Goal: Information Seeking & Learning: Check status

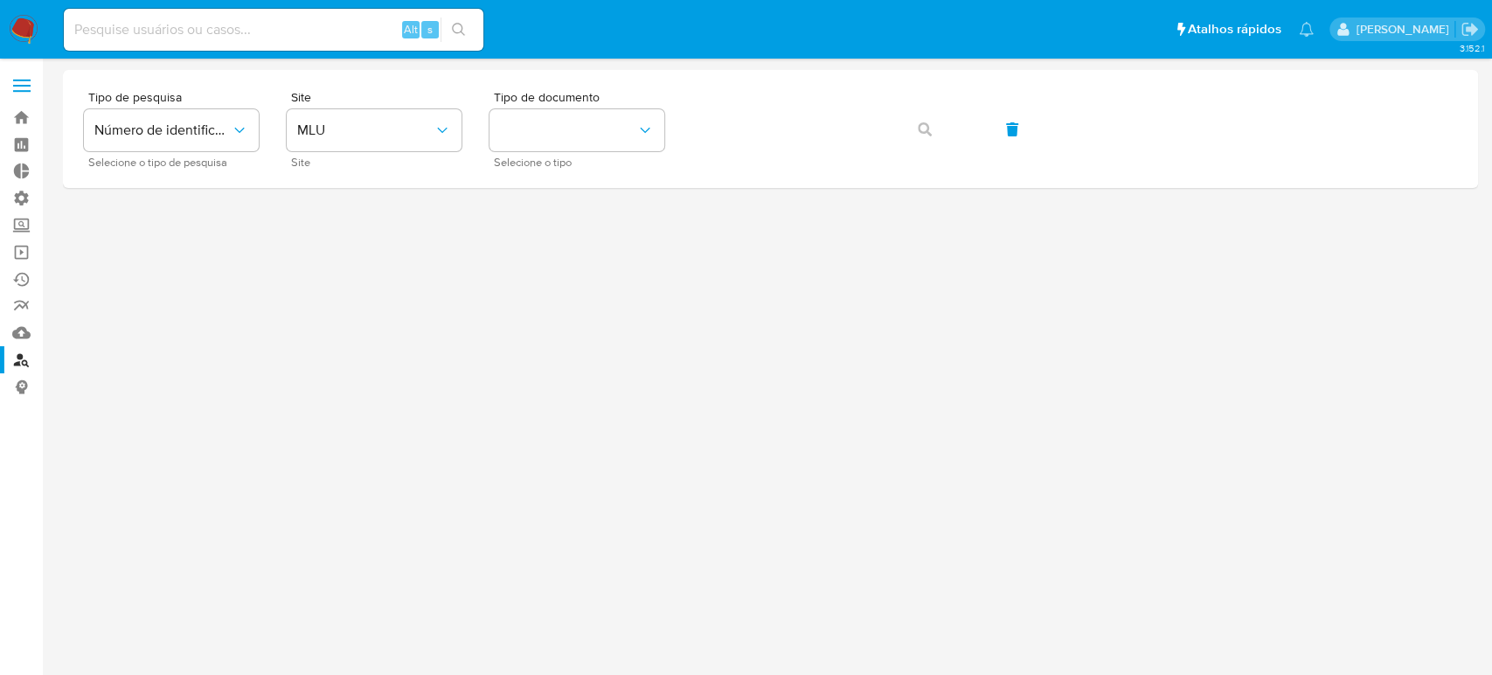
click at [167, 32] on input at bounding box center [273, 29] width 419 height 23
paste input "215485826"
type input "215485826"
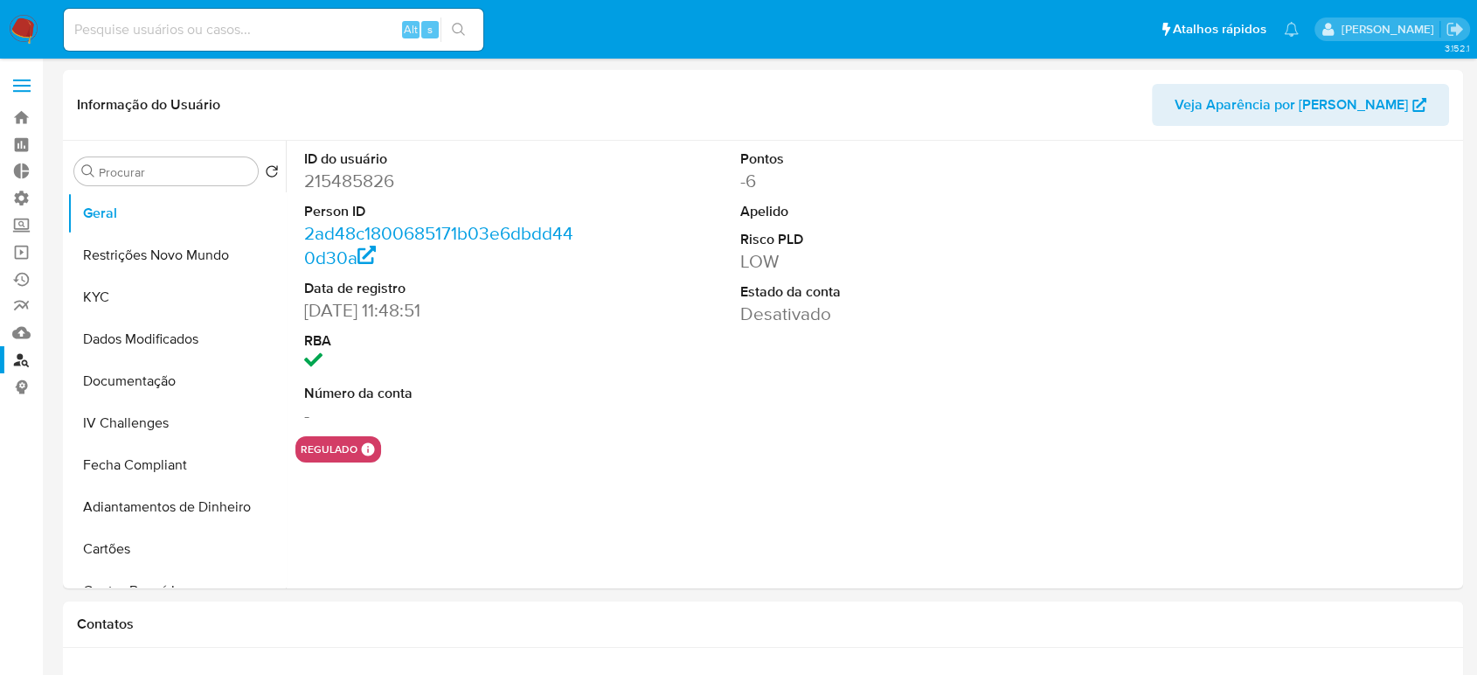
select select "10"
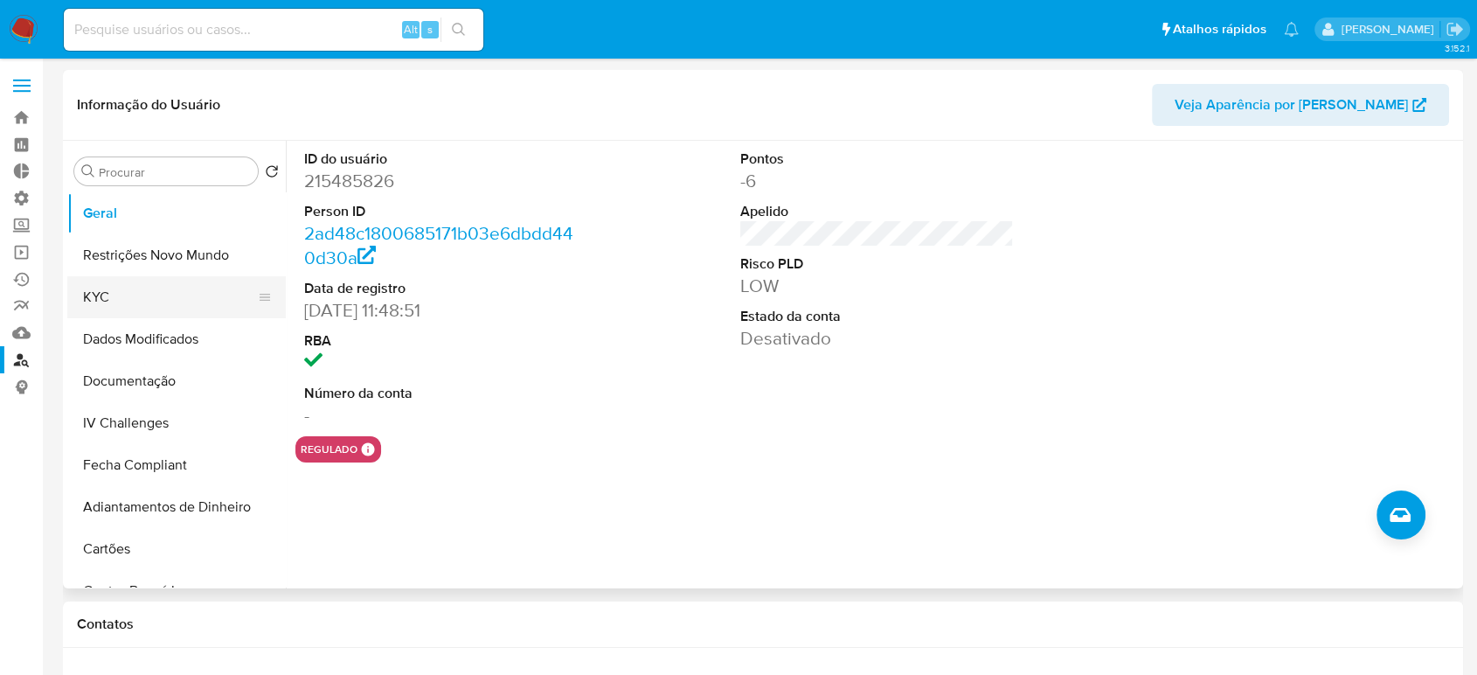
click at [147, 308] on button "KYC" at bounding box center [169, 297] width 205 height 42
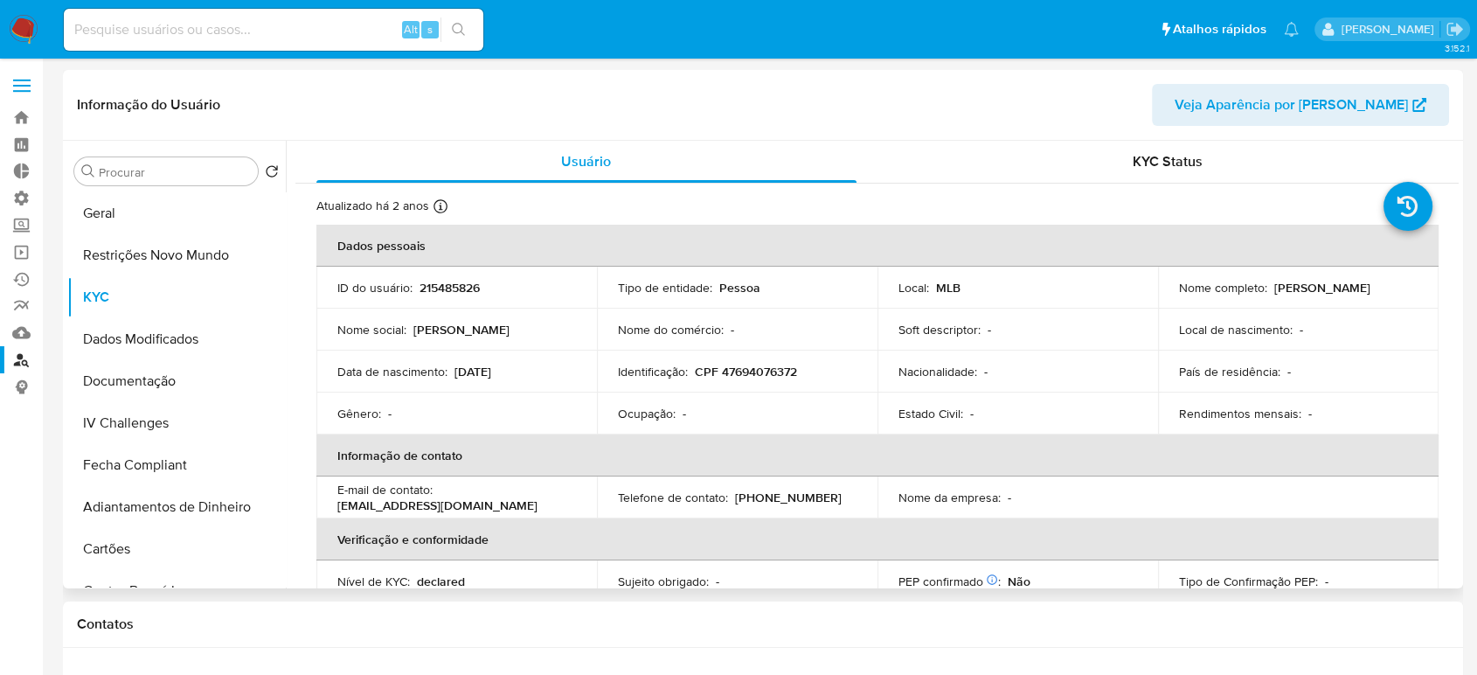
scroll to position [6, 0]
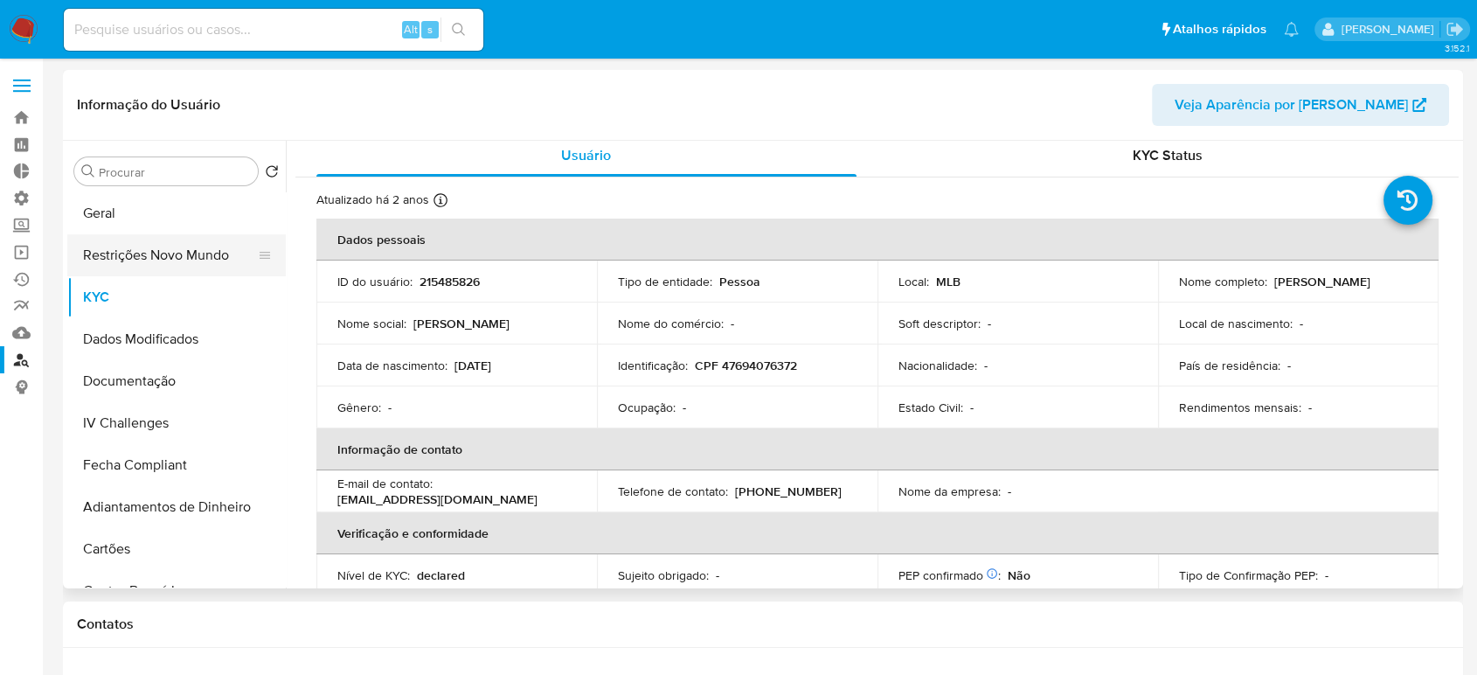
click at [182, 257] on button "Restrições Novo Mundo" at bounding box center [169, 255] width 205 height 42
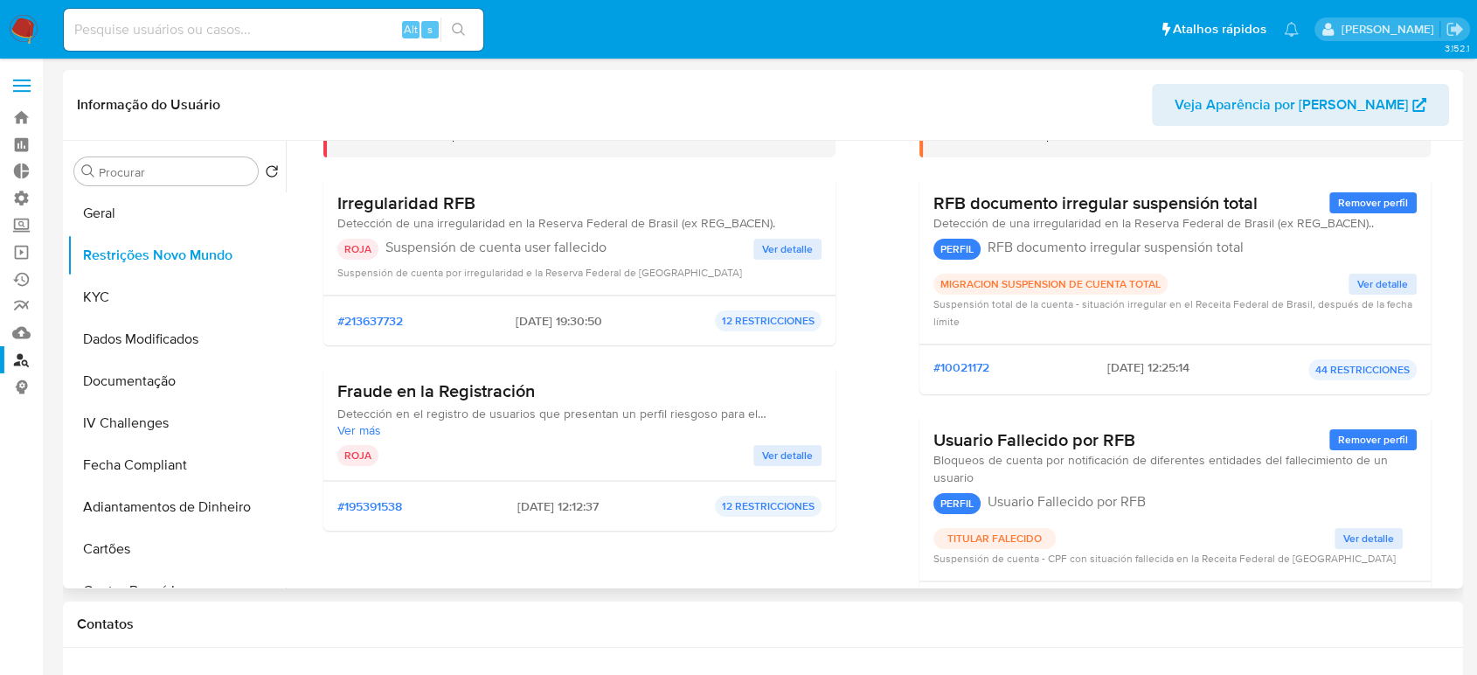
scroll to position [124, 0]
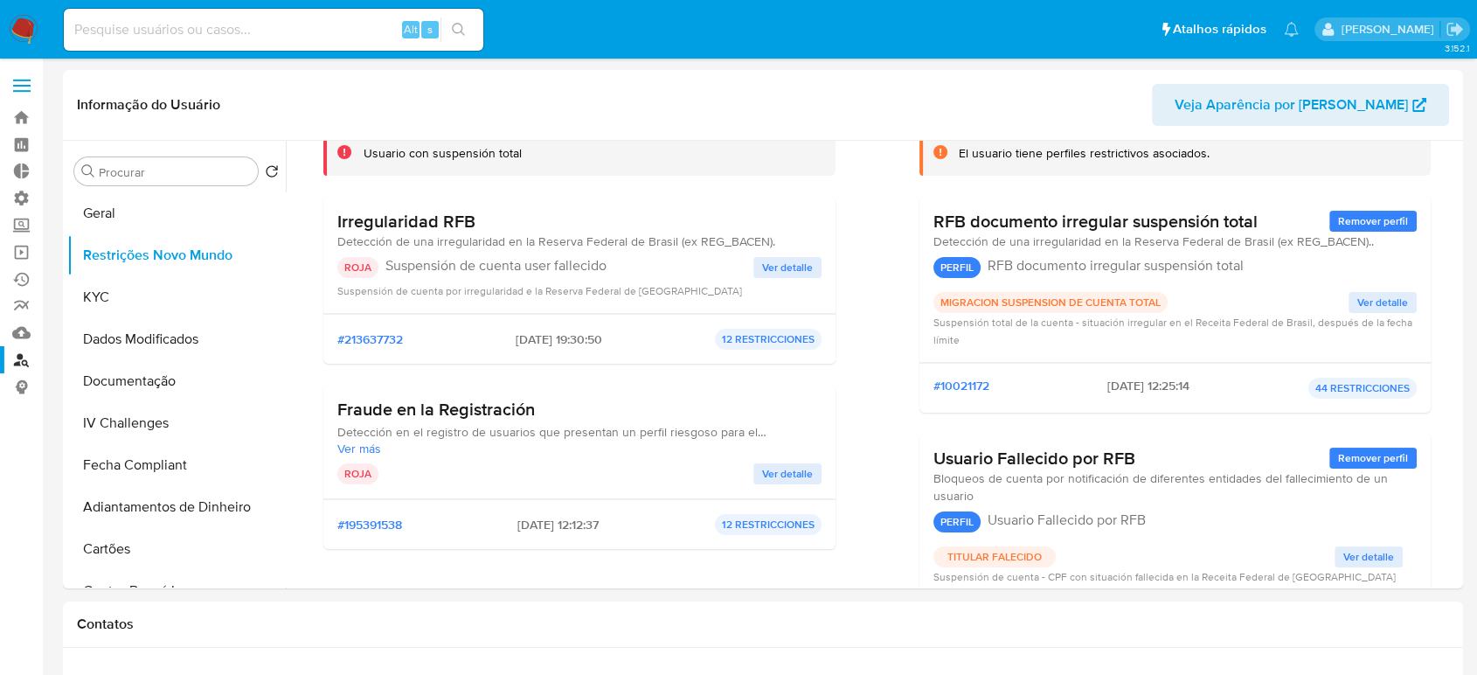
click at [219, 24] on input at bounding box center [273, 29] width 419 height 23
paste input "321161959"
type input "321161959"
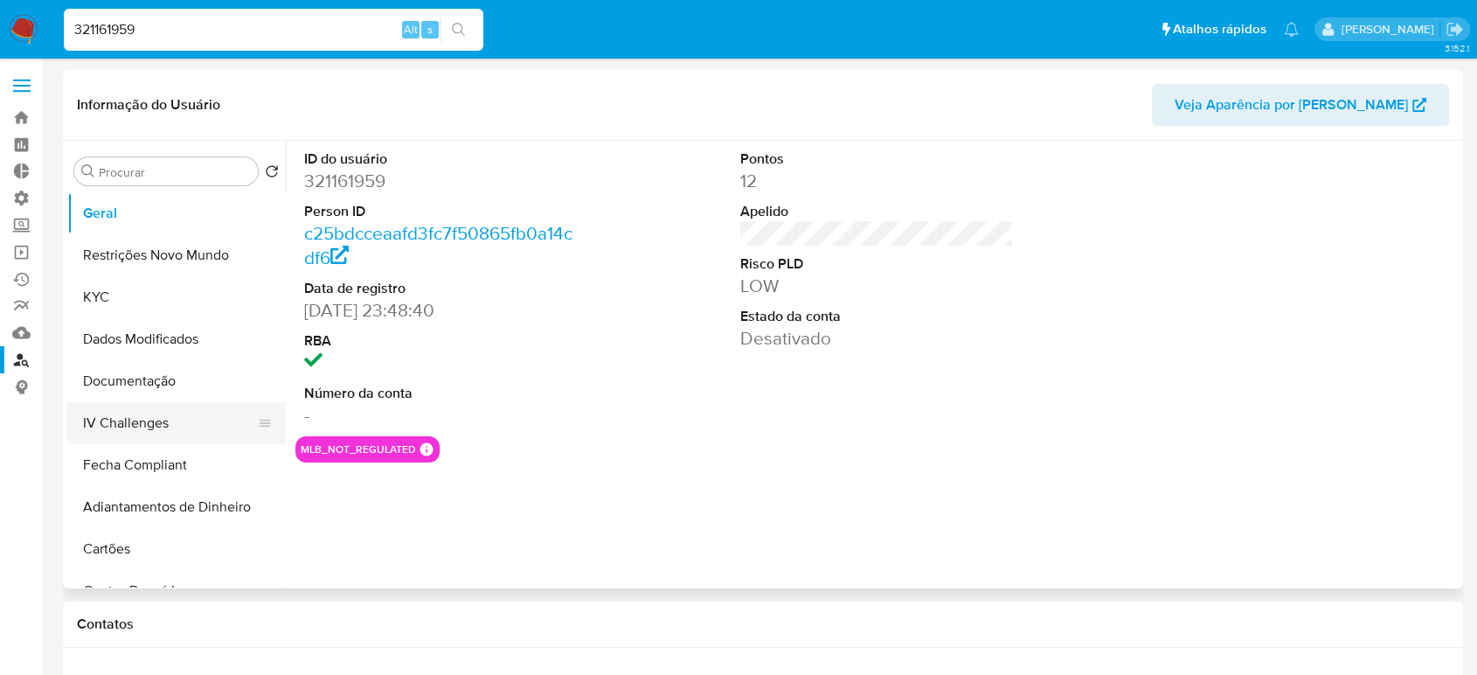
select select "10"
click at [111, 248] on button "Restrições Novo Mundo" at bounding box center [169, 255] width 205 height 42
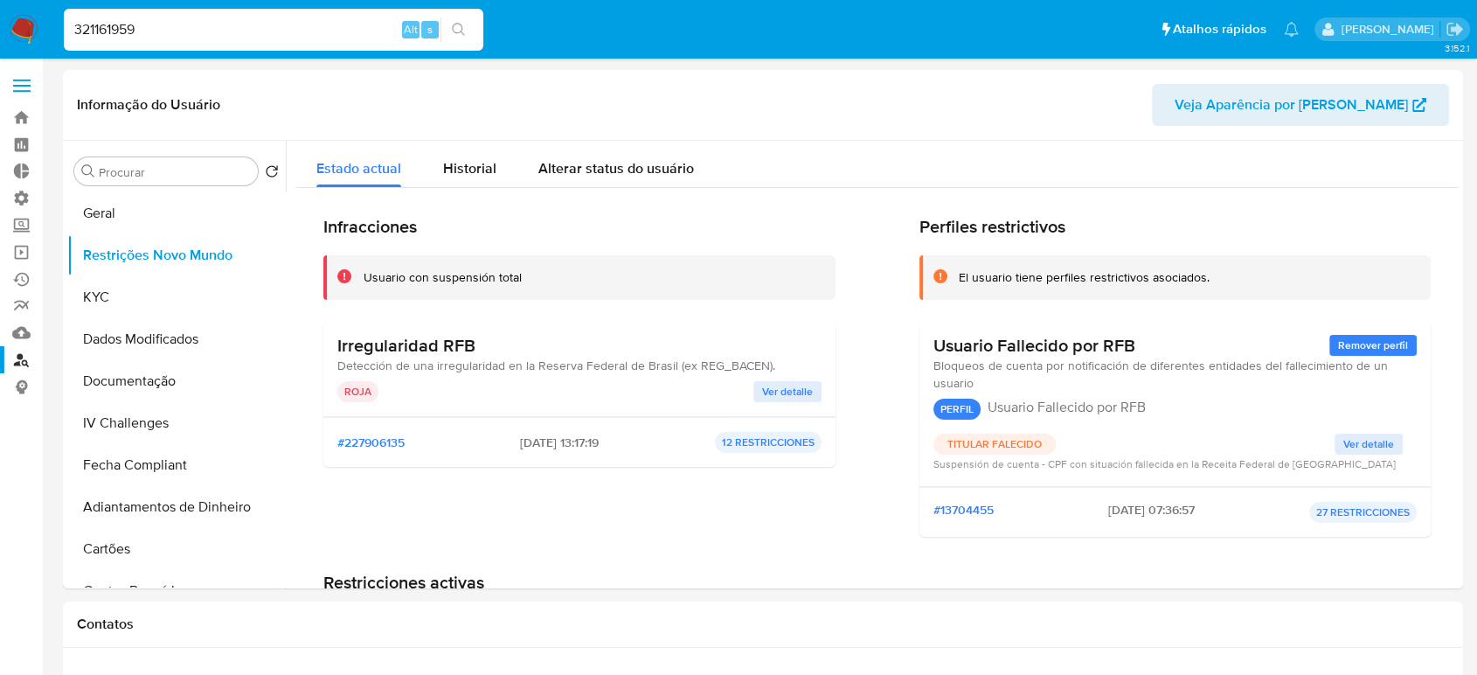
click at [153, 32] on input "321161959" at bounding box center [273, 29] width 419 height 23
paste input "39723381"
type input "339723381"
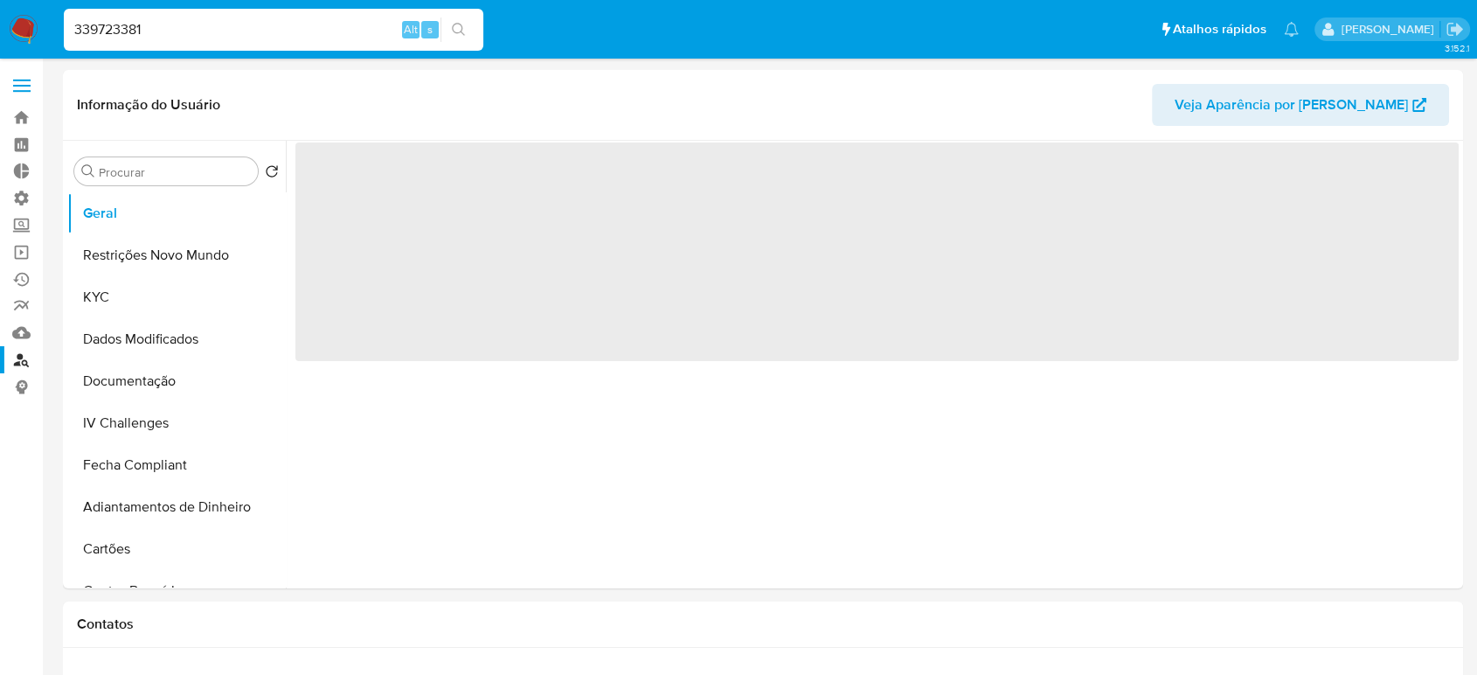
select select "10"
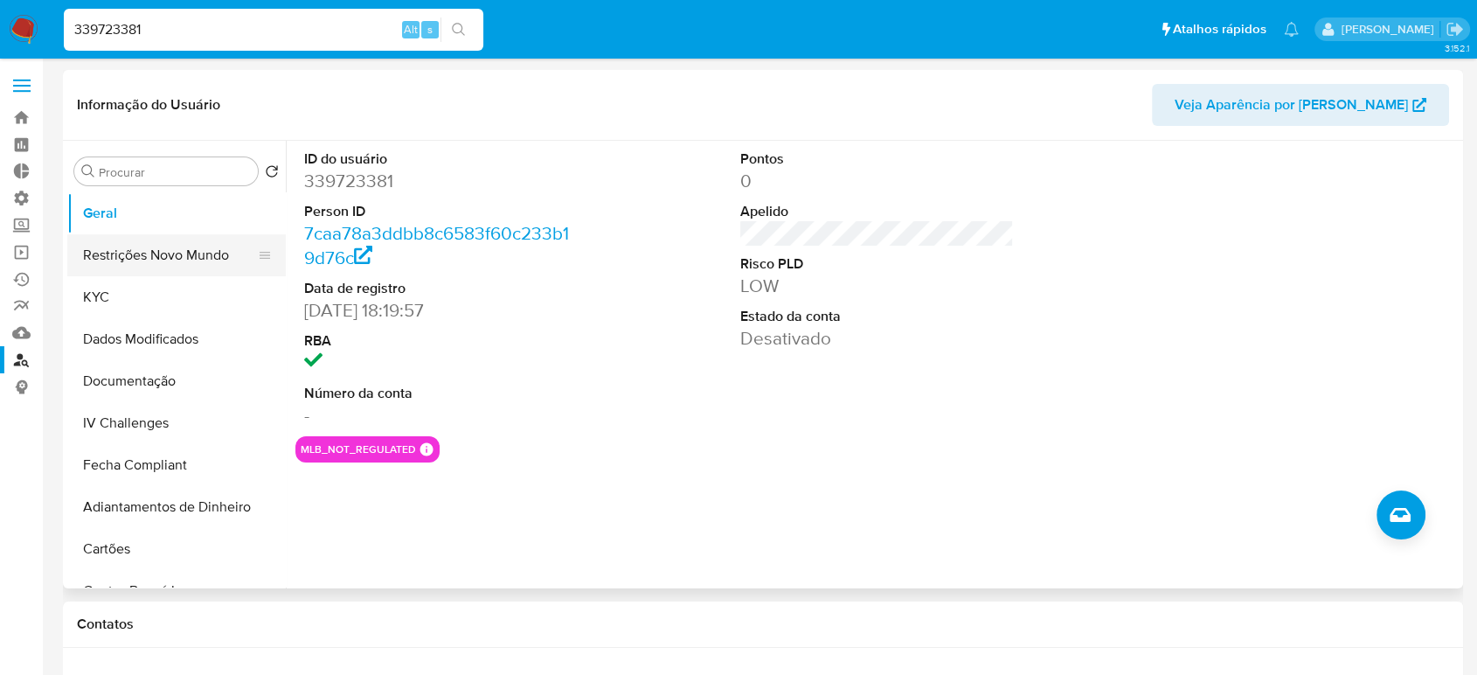
click at [128, 251] on button "Restrições Novo Mundo" at bounding box center [169, 255] width 205 height 42
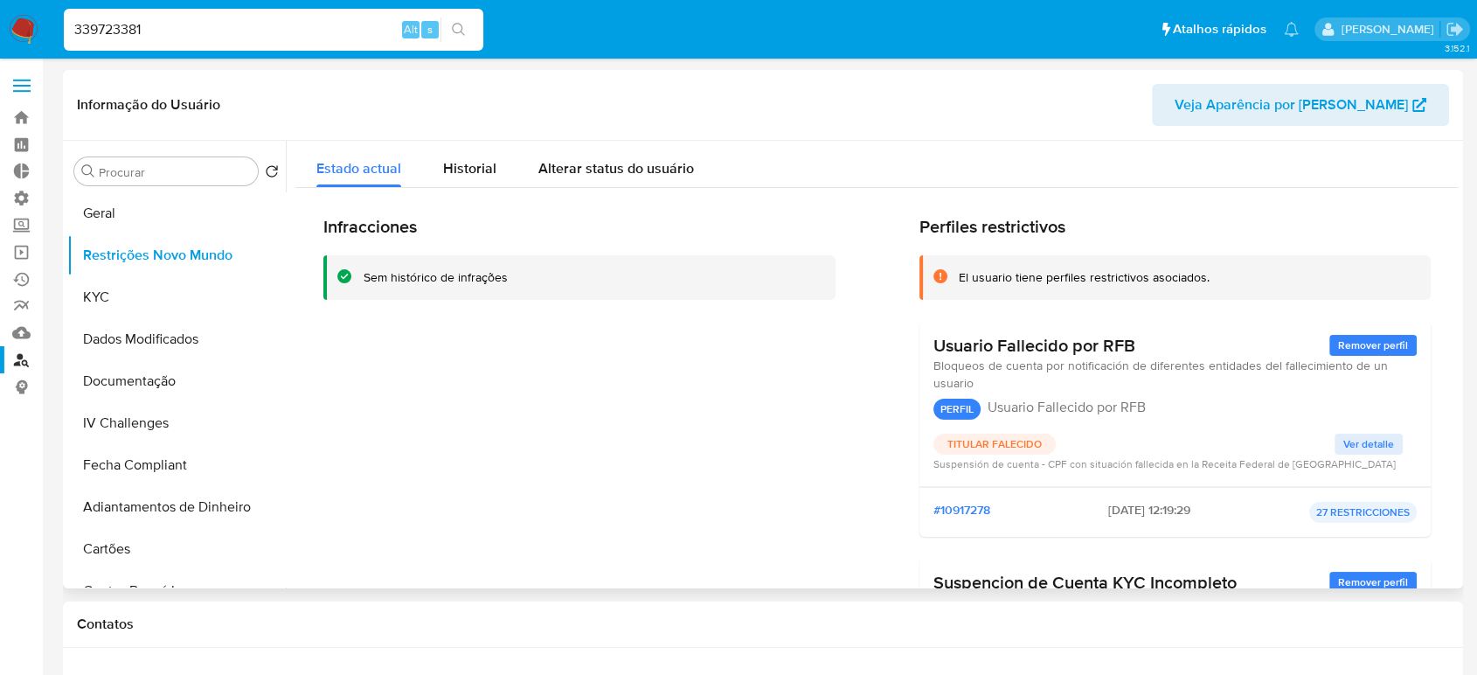
scroll to position [291, 0]
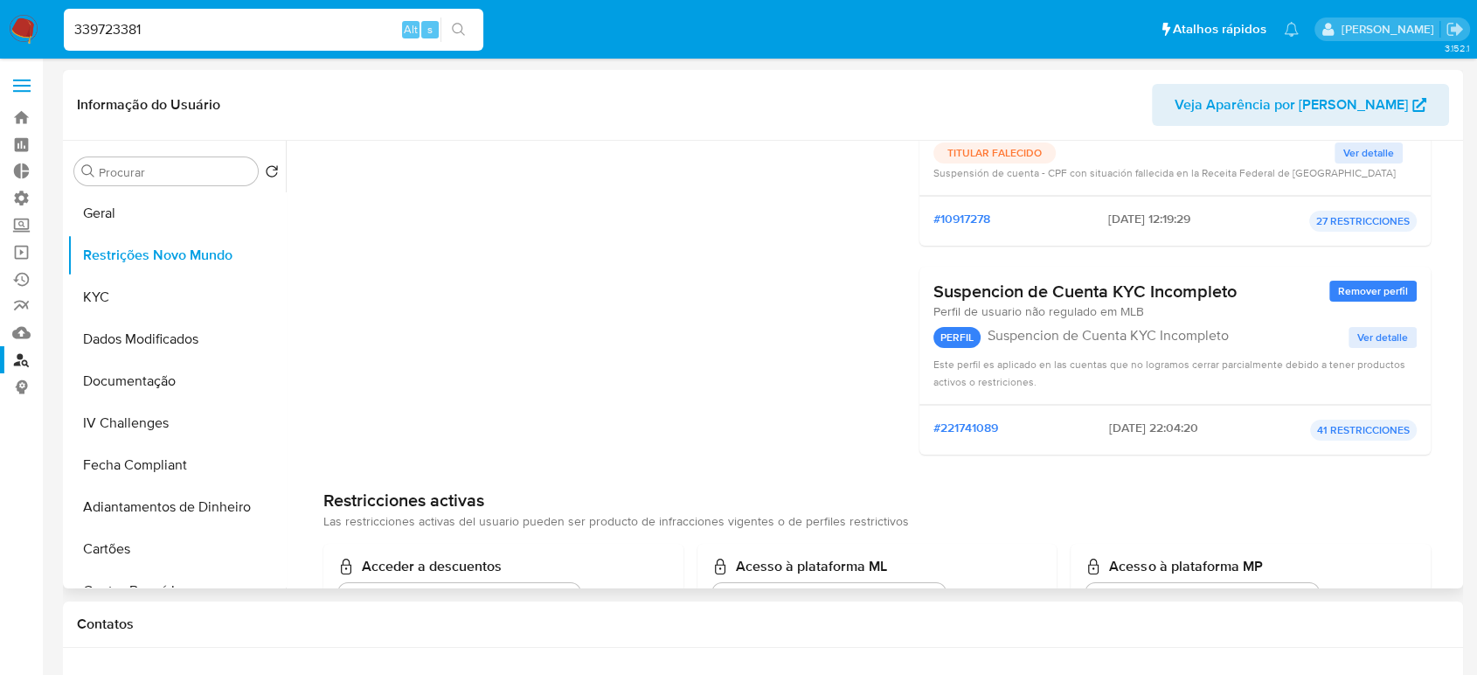
click at [914, 113] on header "Informação do Usuário Veja Aparência por [PERSON_NAME]" at bounding box center [763, 105] width 1372 height 42
click at [107, 221] on button "Geral" at bounding box center [169, 213] width 205 height 42
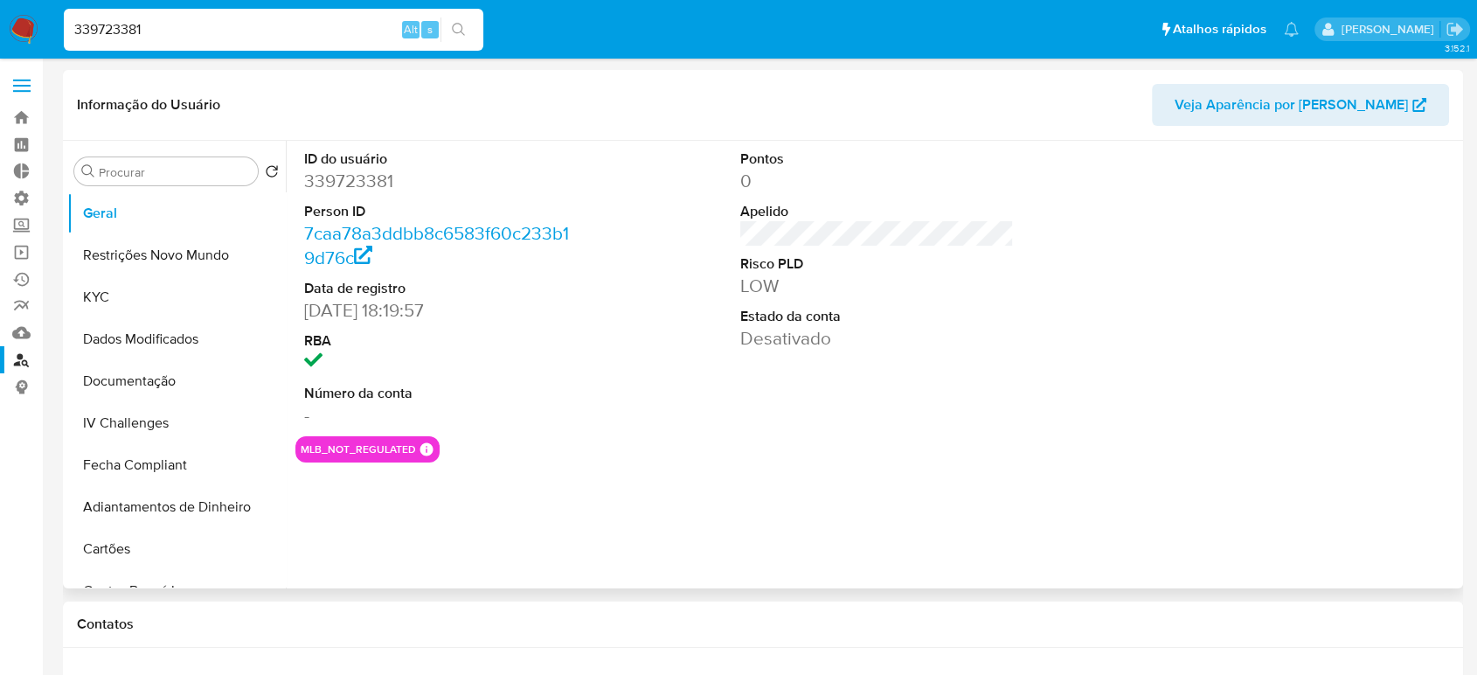
click at [368, 179] on dd "339723381" at bounding box center [441, 181] width 274 height 24
copy dd "339723381"
click at [986, 457] on div "mlb_not_regulated MLB NOT REGULATED MLB NOT REGULATED Mark Id - Compliant not_c…" at bounding box center [876, 449] width 1163 height 26
click at [1016, 307] on div "Pontos 0 Apelido Risco PLD LOW Estado da conta Desativado" at bounding box center [876, 288] width 291 height 295
